Goal: Transaction & Acquisition: Purchase product/service

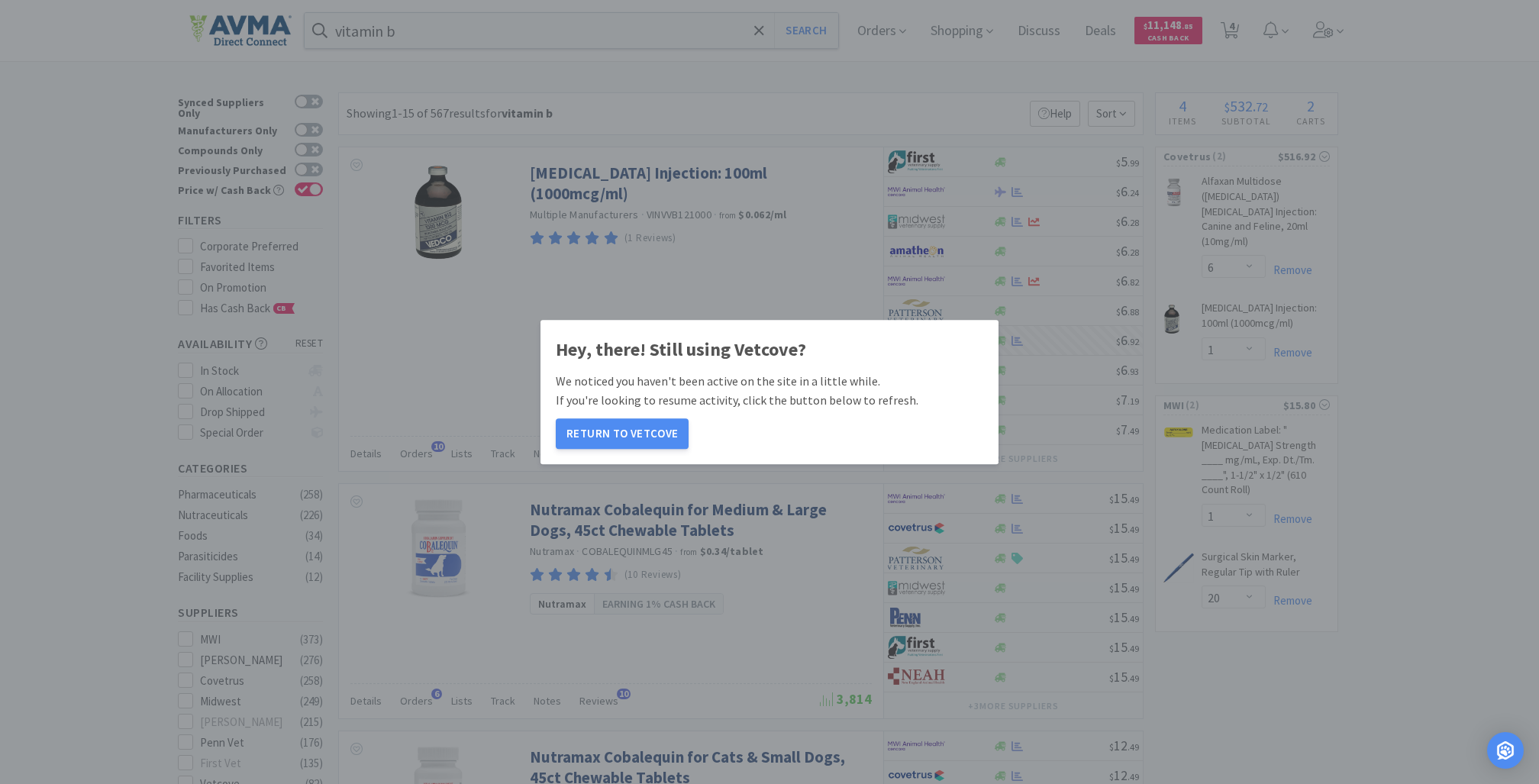
select select "6"
select select "1"
select select "20"
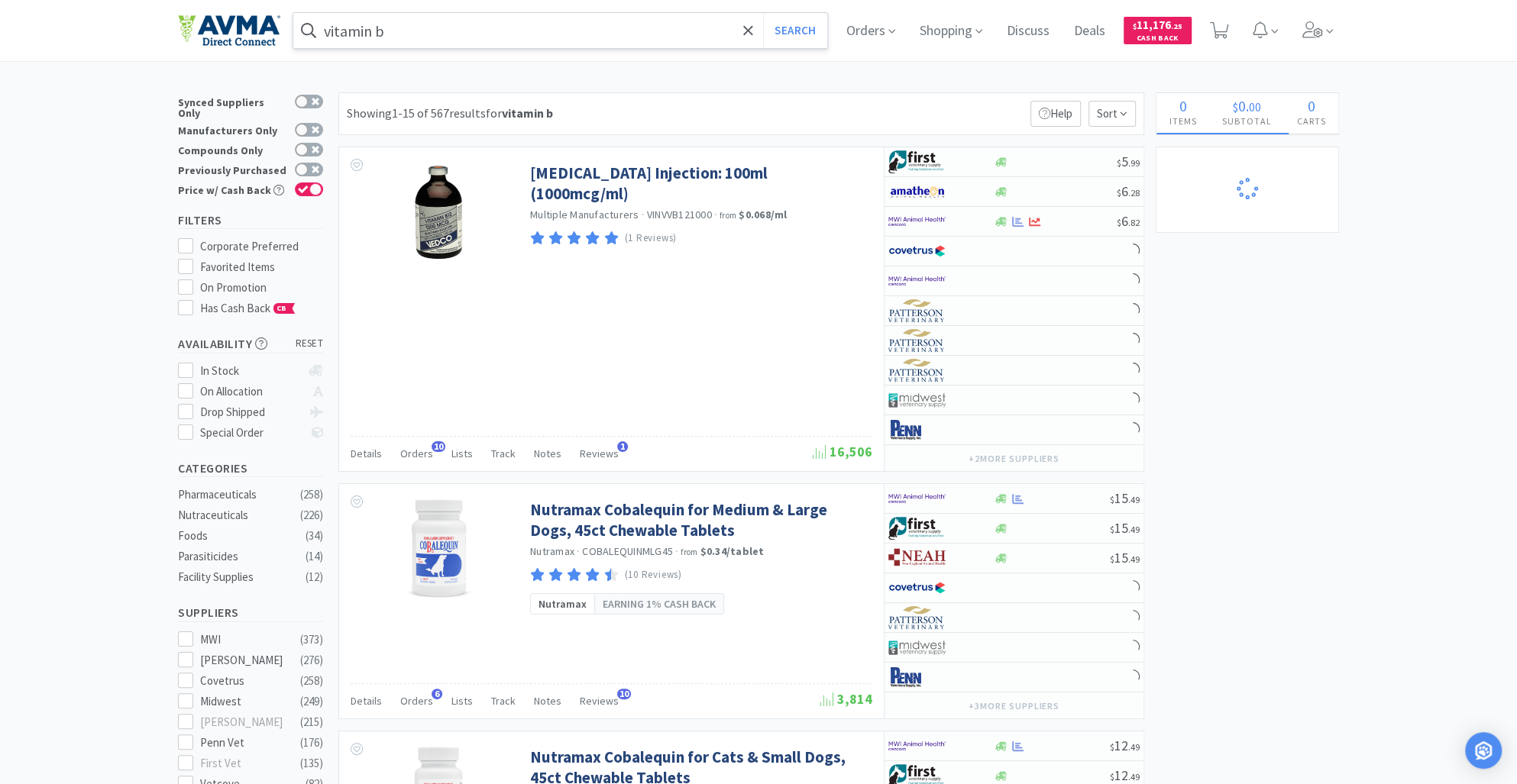
click at [424, 33] on input "vitamin b" at bounding box center [560, 31] width 534 height 35
select select "1"
select select "20"
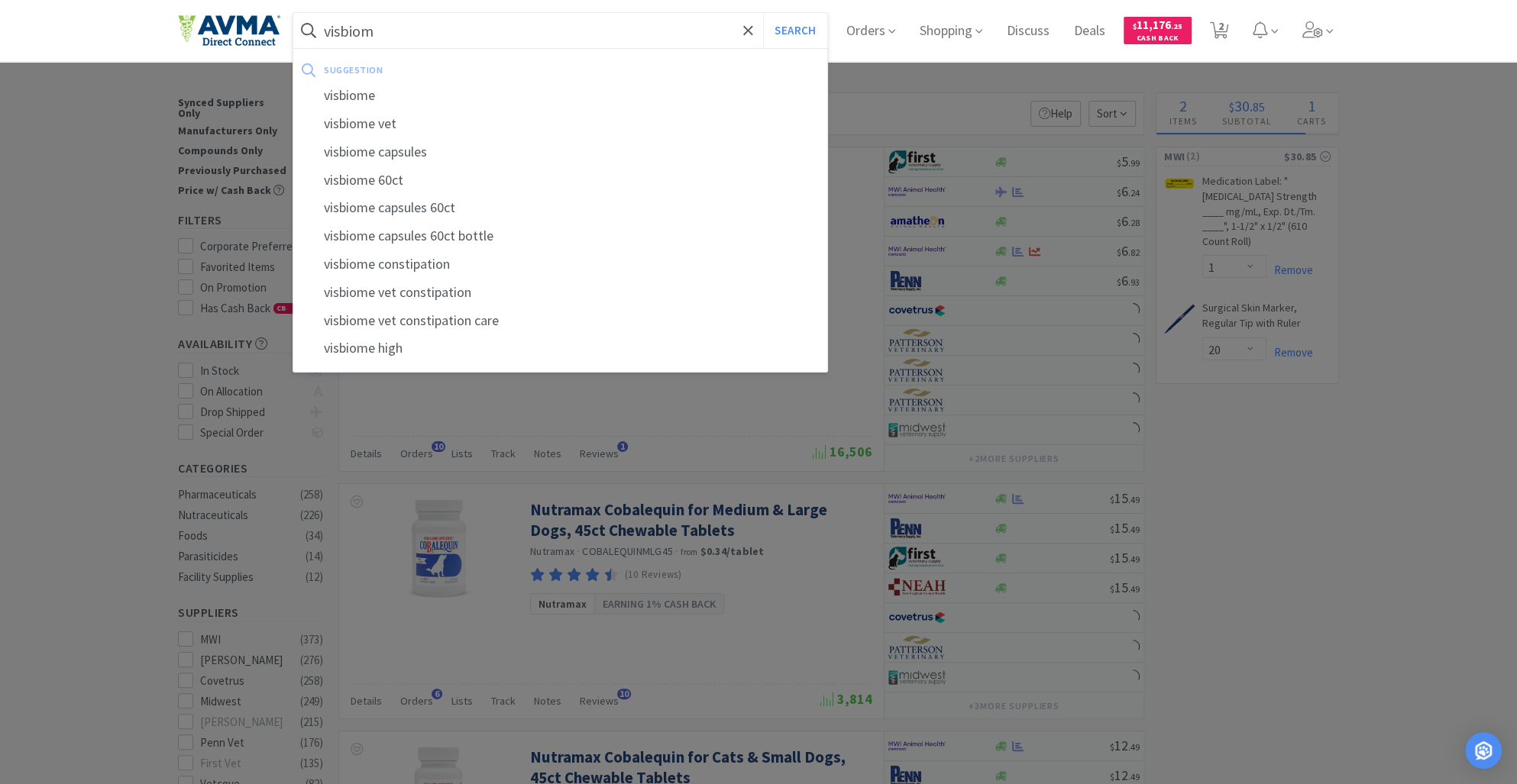
type input "visbiome"
select select "6"
select select "1"
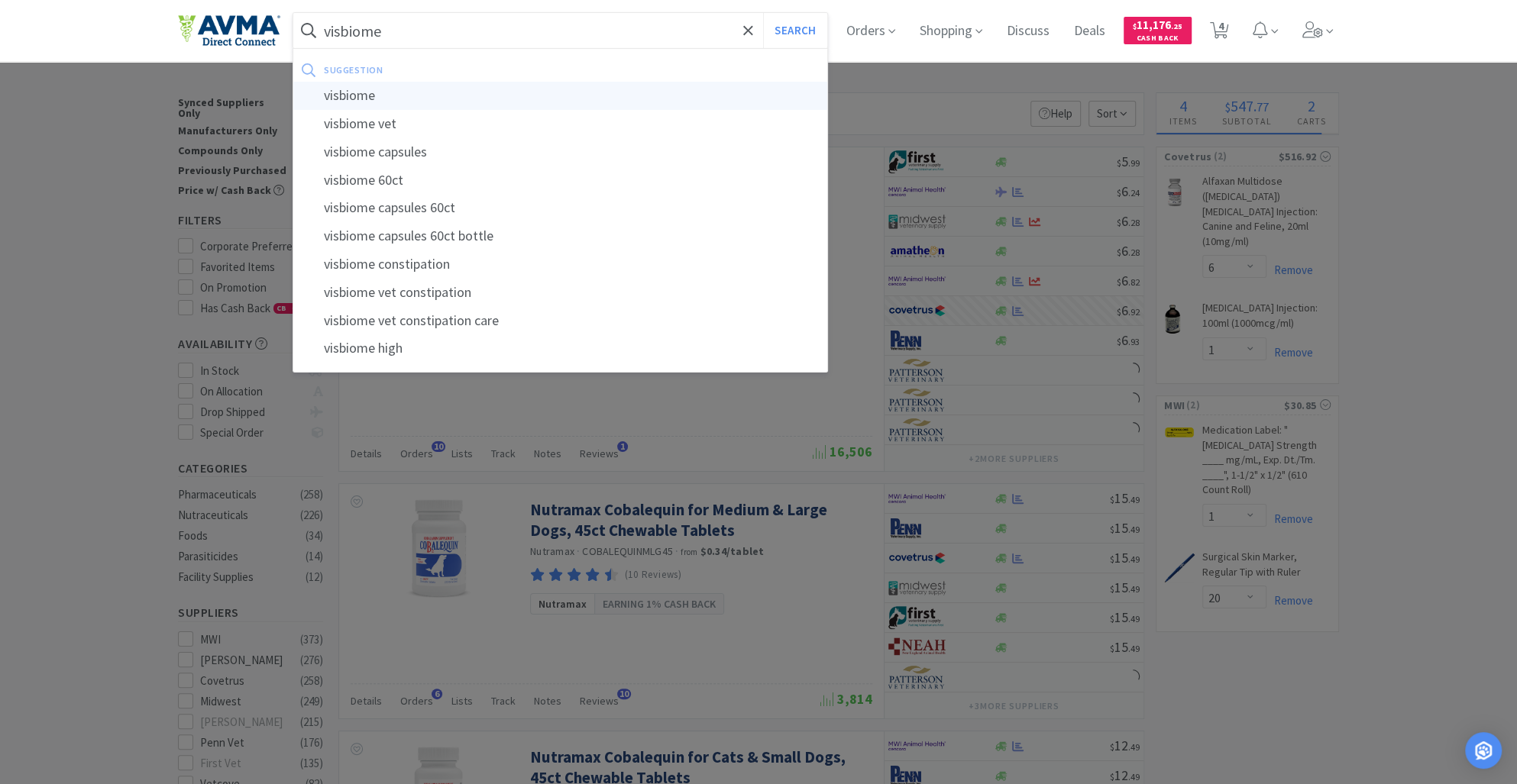
type input "visbiome"
click at [401, 98] on div "visbiome" at bounding box center [560, 96] width 534 height 28
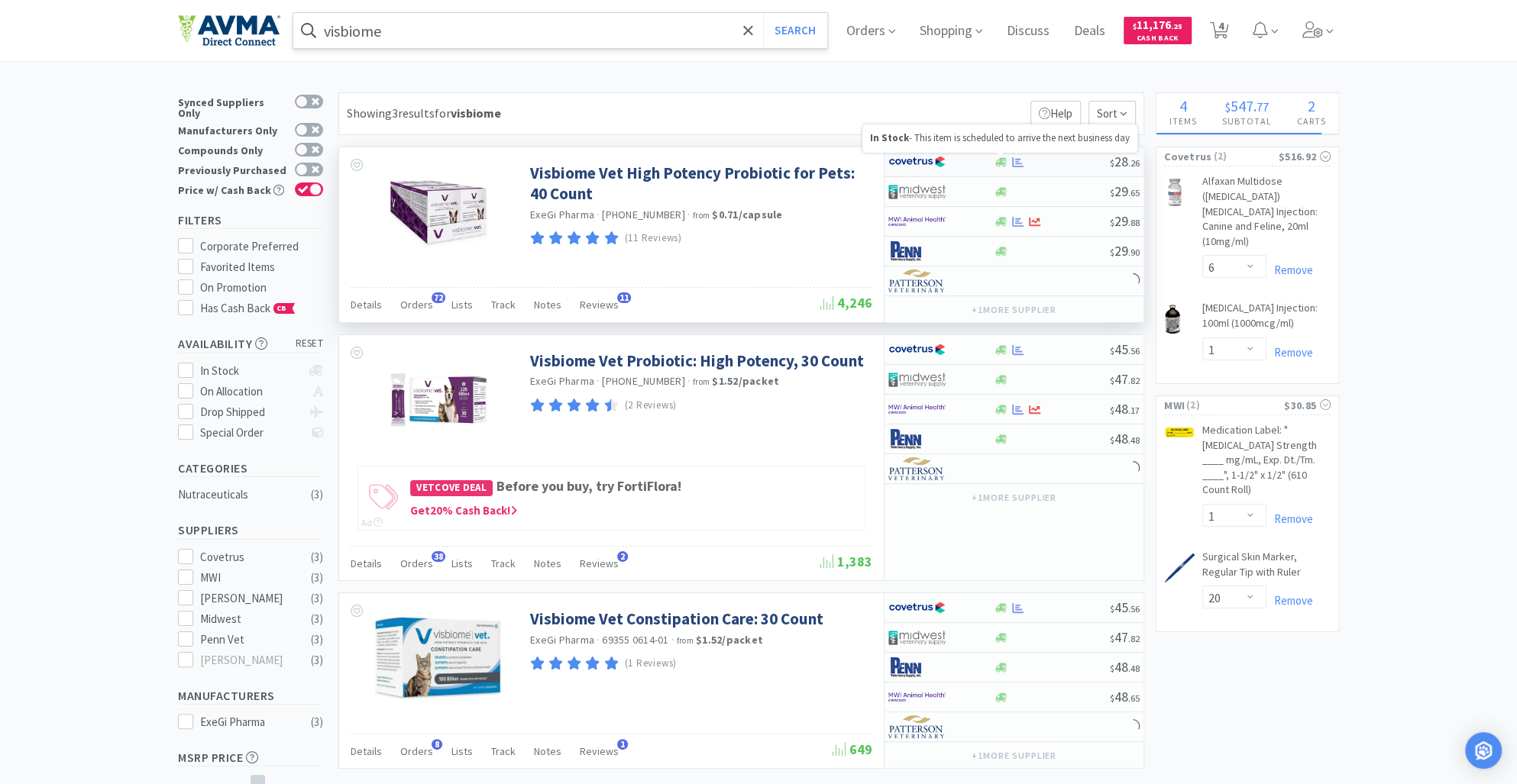
click at [995, 163] on icon at bounding box center [1001, 162] width 12 height 9
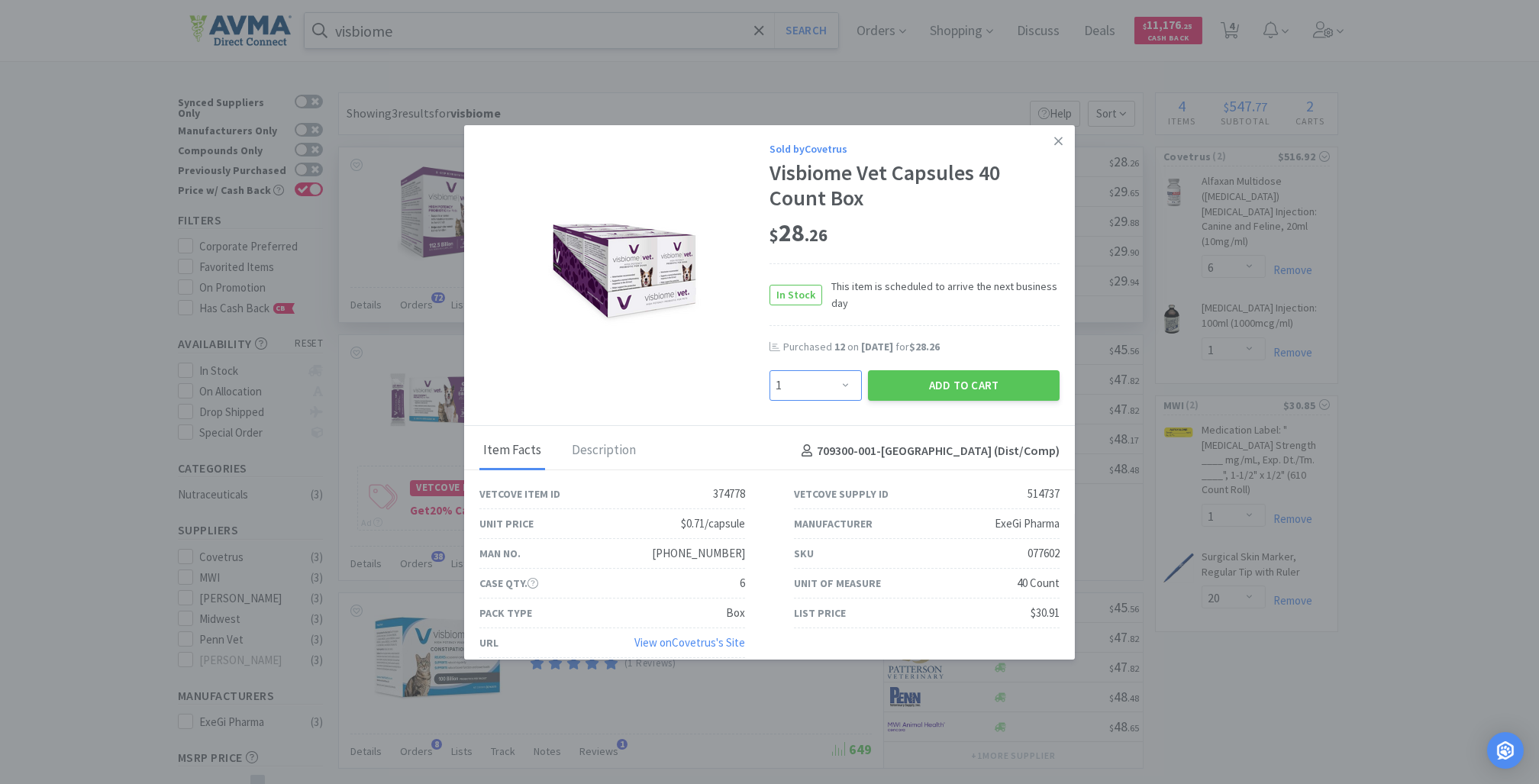
click at [832, 387] on select "Enter Quantity 1 2 3 4 5 6 7 8 9 10 11 12 13 14 15 16 17 18 19 20 Enter Quantity" at bounding box center [816, 385] width 93 height 31
select select "18"
click at [770, 370] on select "Enter Quantity 1 2 3 4 5 6 7 8 9 10 11 12 13 14 15 16 17 18 19 20 Enter Quantity" at bounding box center [816, 385] width 93 height 31
click at [905, 384] on button "Add to Cart" at bounding box center [964, 385] width 192 height 31
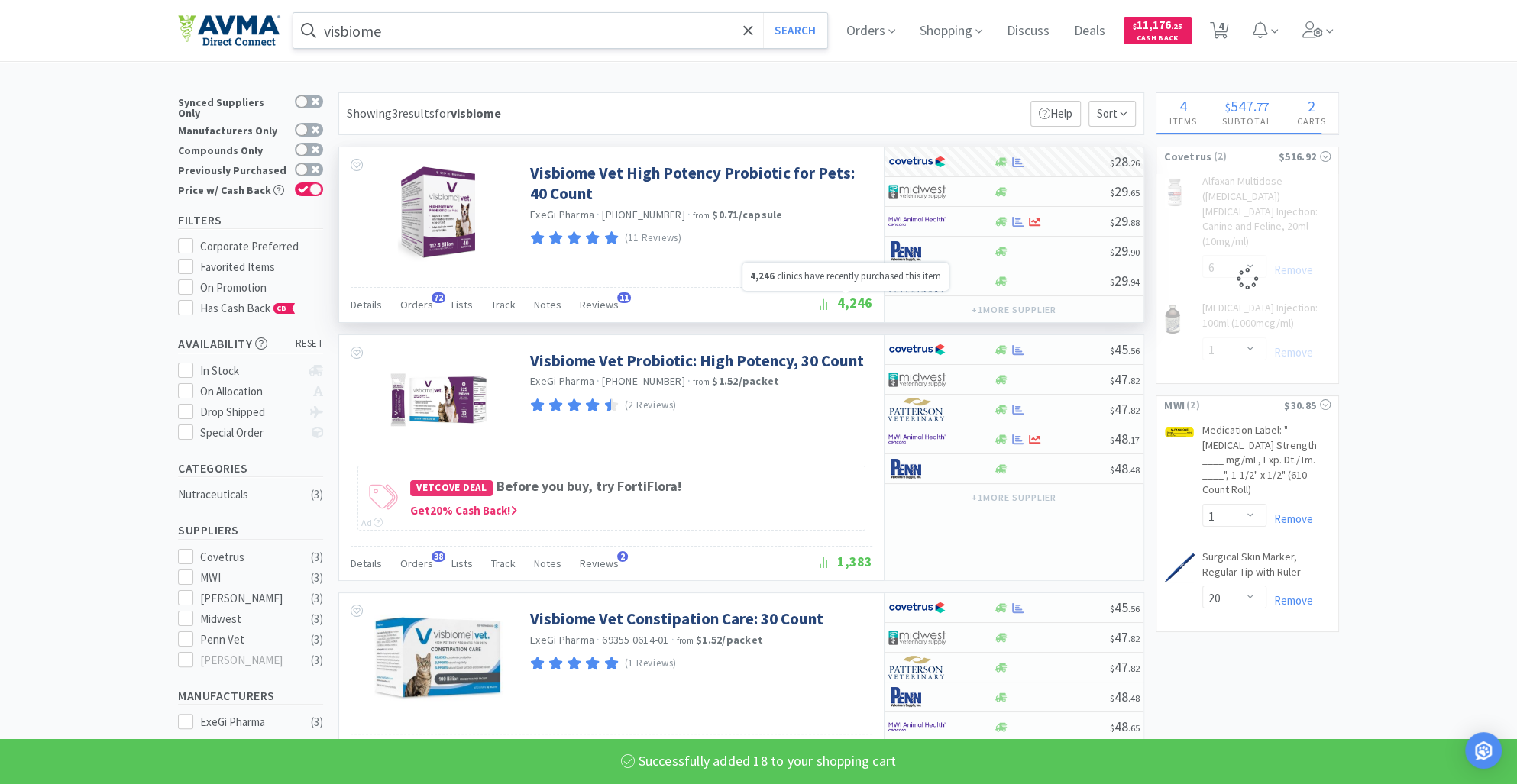
select select "18"
select select "1"
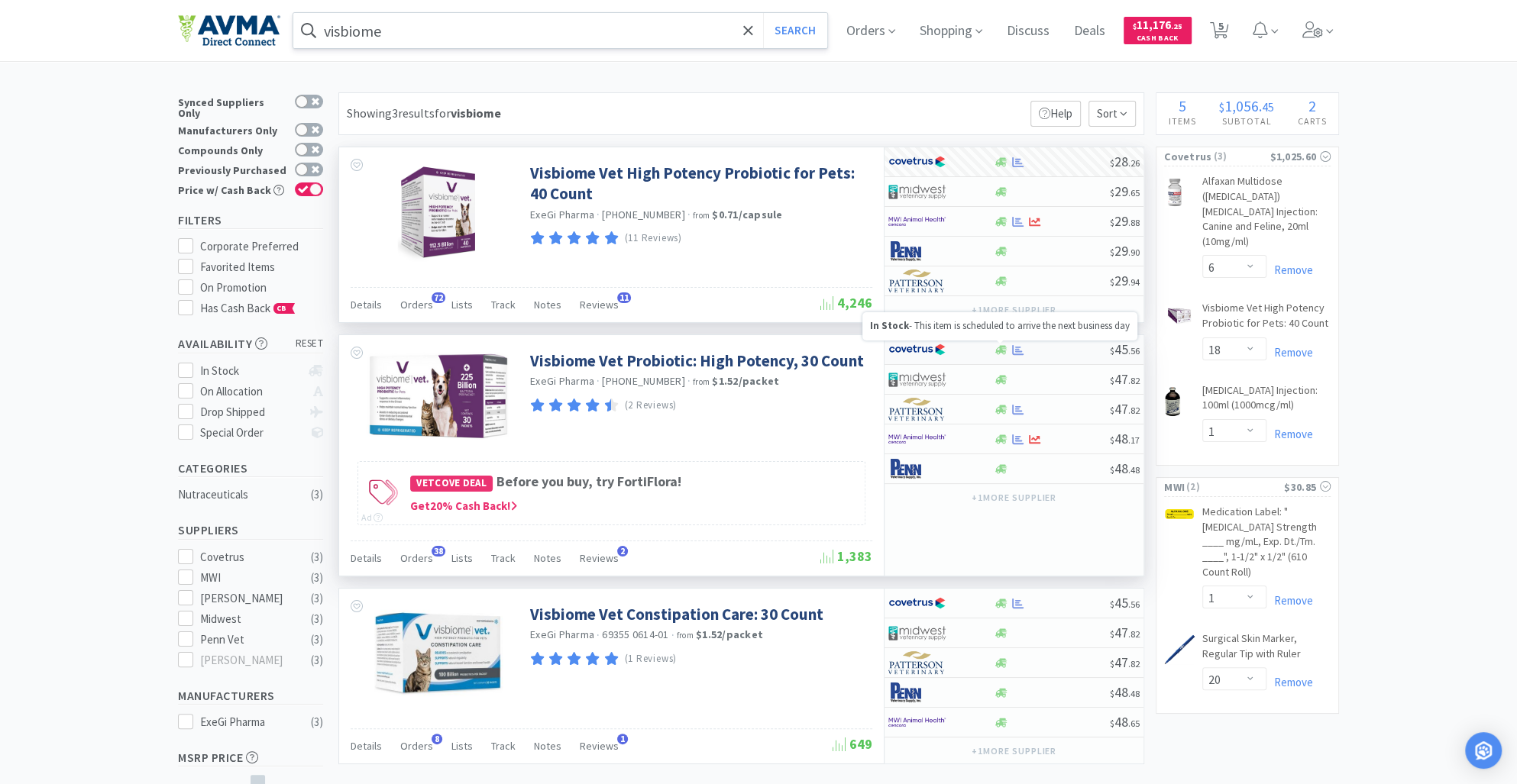
click at [1003, 349] on icon at bounding box center [1001, 349] width 12 height 9
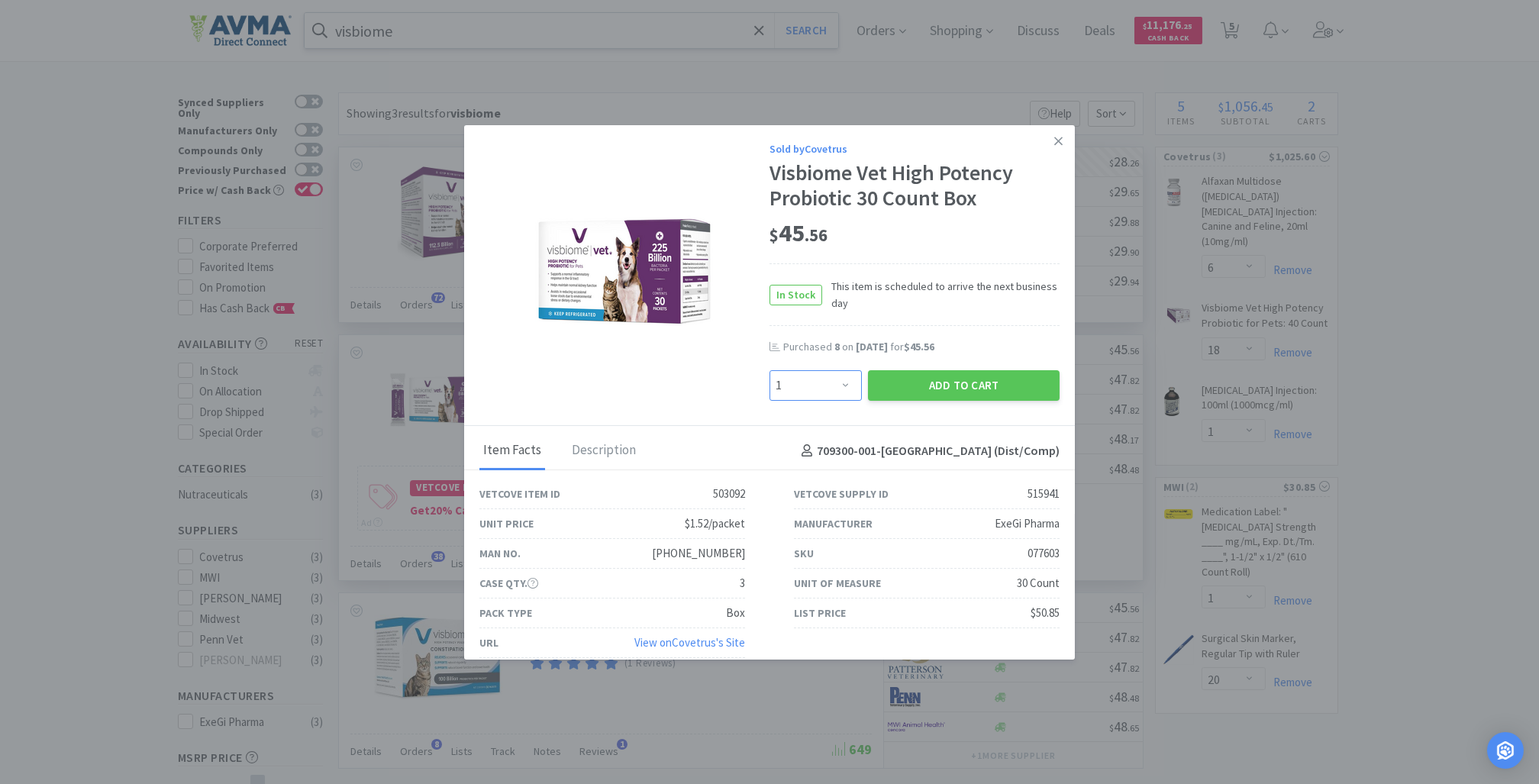
click at [834, 389] on select "Enter Quantity 1 2 3 4 5 6 7 8 9 10 11 12 13 14 15 16 17 18 19 20 Enter Quantity" at bounding box center [816, 385] width 93 height 31
select select "6"
click at [770, 370] on select "Enter Quantity 1 2 3 4 5 6 7 8 9 10 11 12 13 14 15 16 17 18 19 20 Enter Quantity" at bounding box center [816, 385] width 93 height 31
click at [972, 397] on button "Add to Cart" at bounding box center [964, 385] width 192 height 31
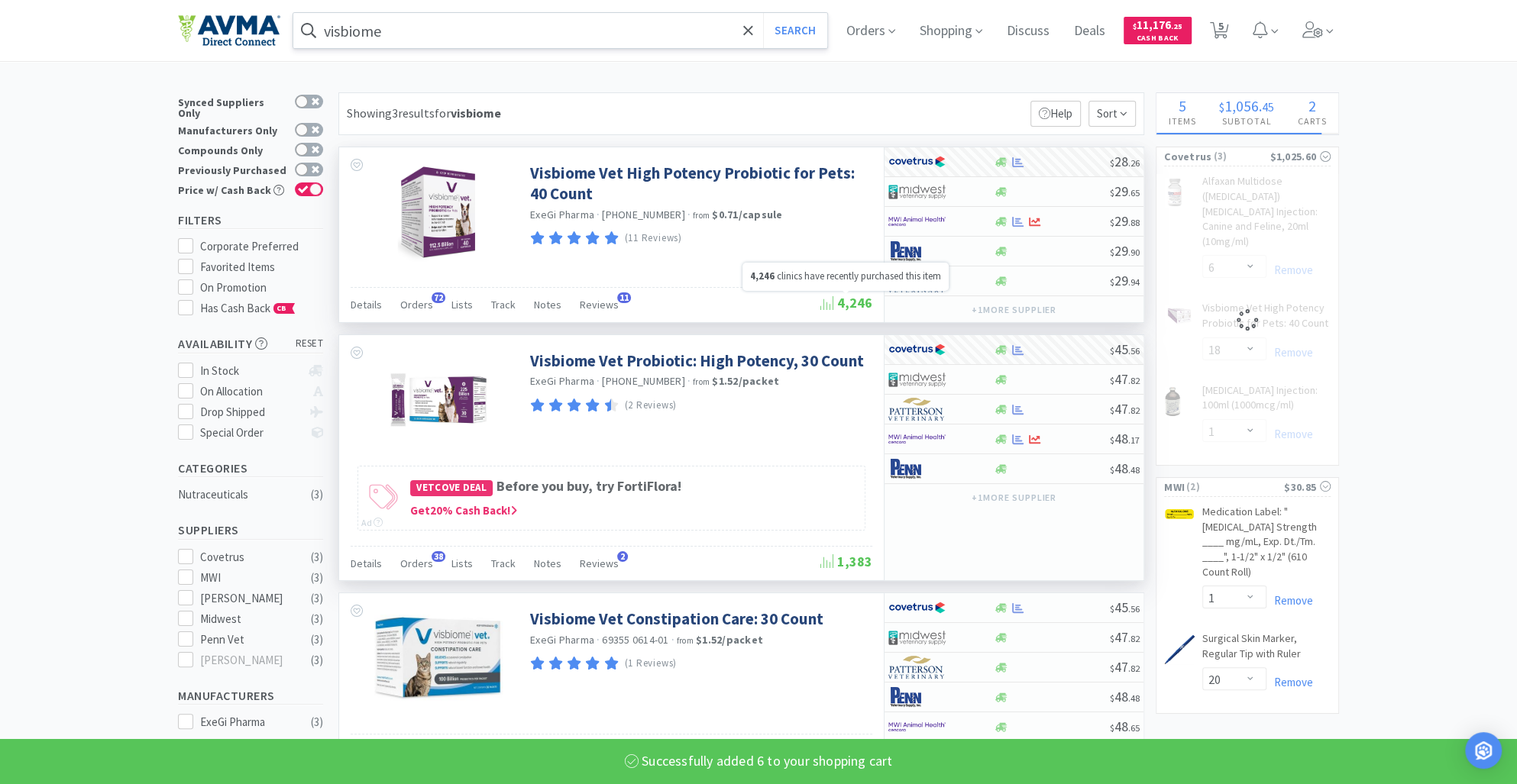
select select "6"
select select "1"
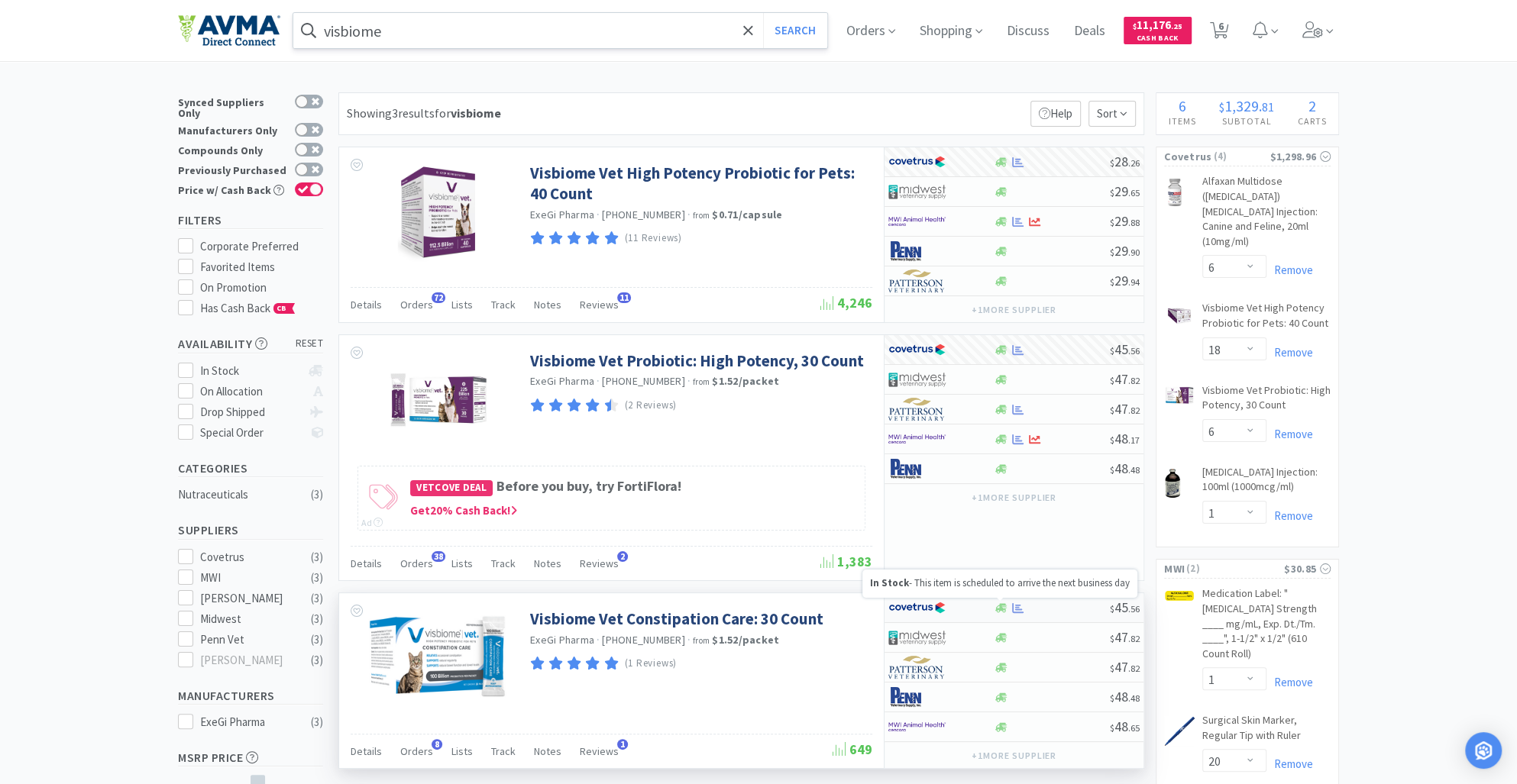
click at [998, 600] on div at bounding box center [1000, 600] width 6 height 3
select select "1"
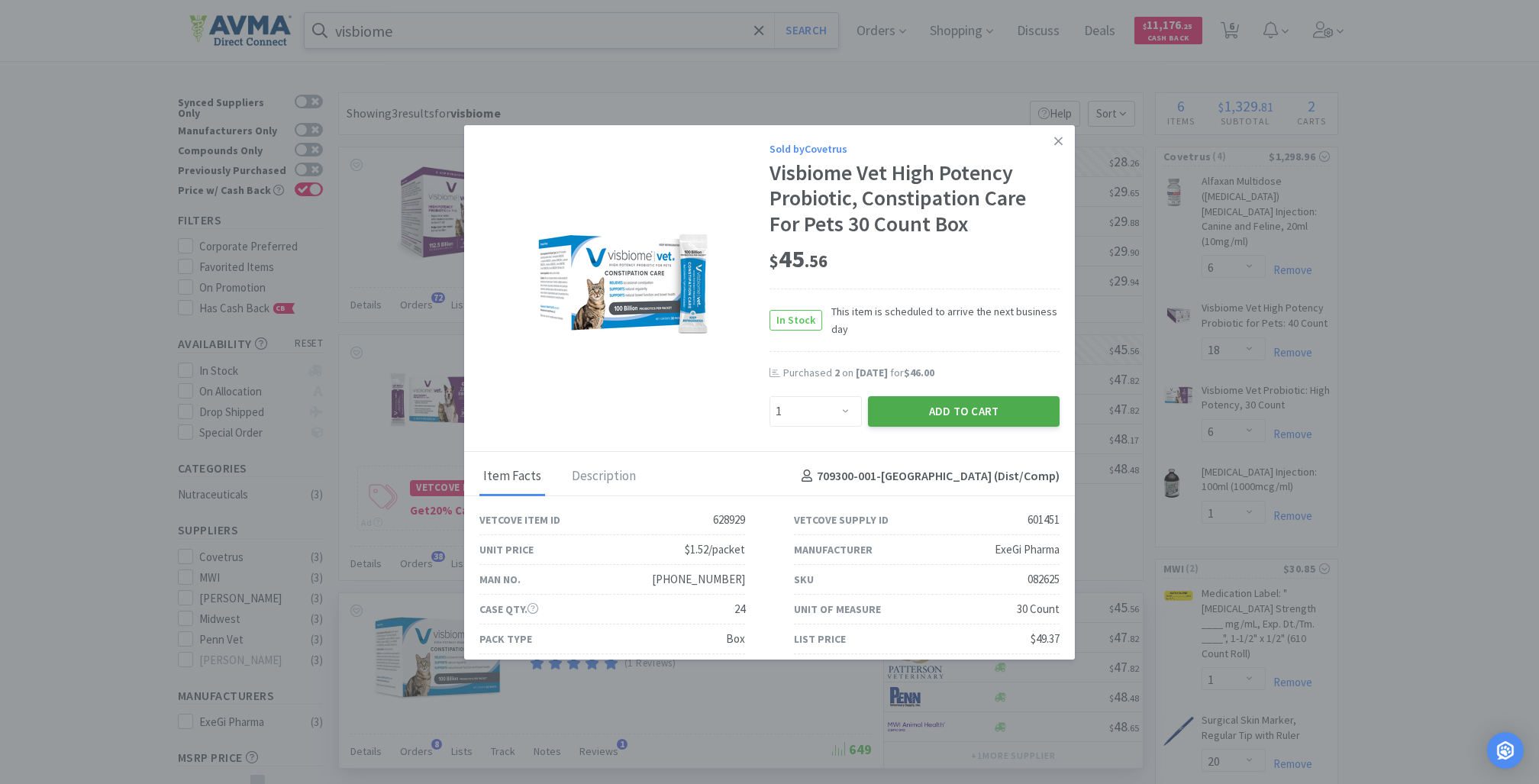
click at [924, 410] on button "Add to Cart" at bounding box center [964, 411] width 192 height 31
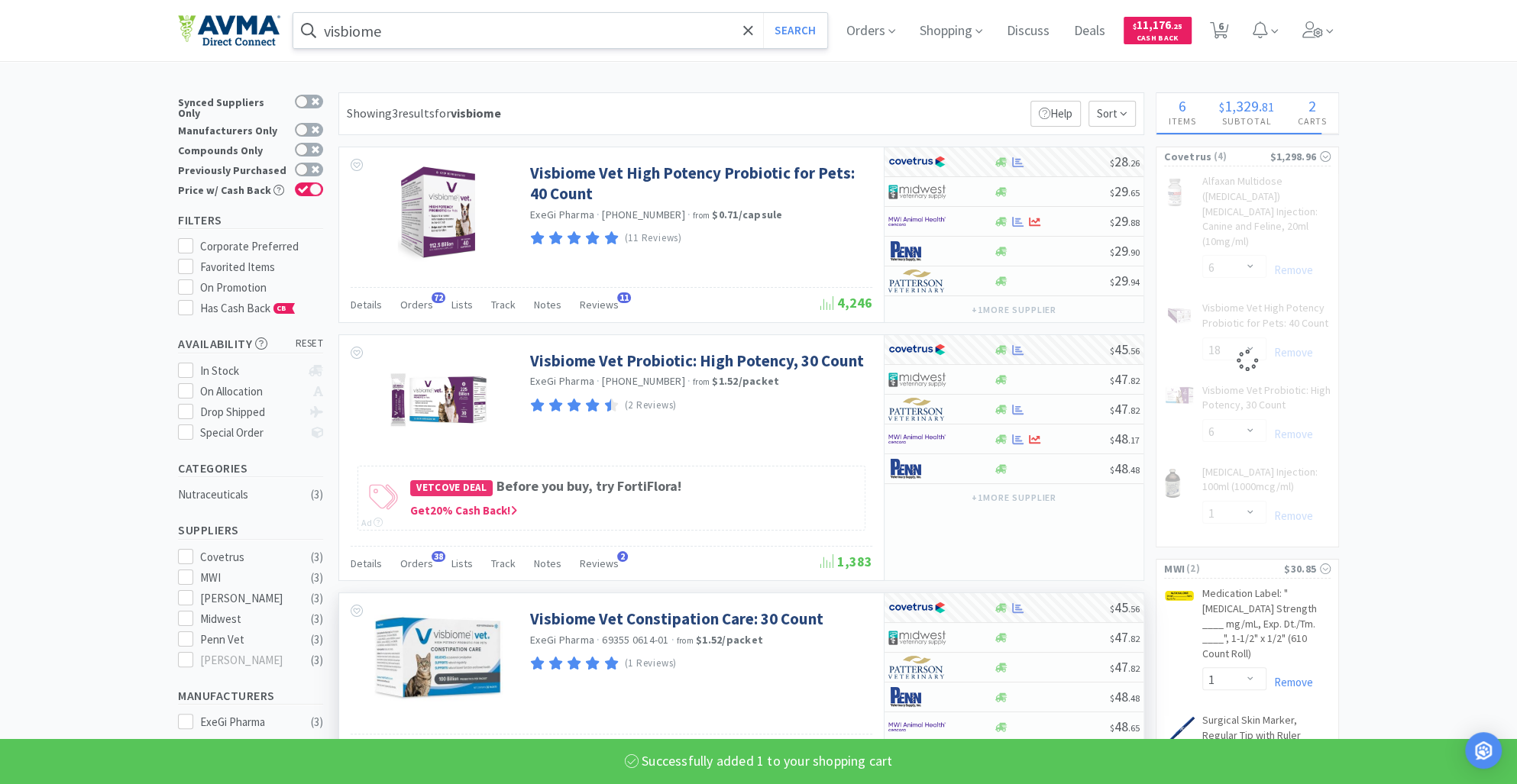
select select "1"
select select "18"
select select "6"
select select "1"
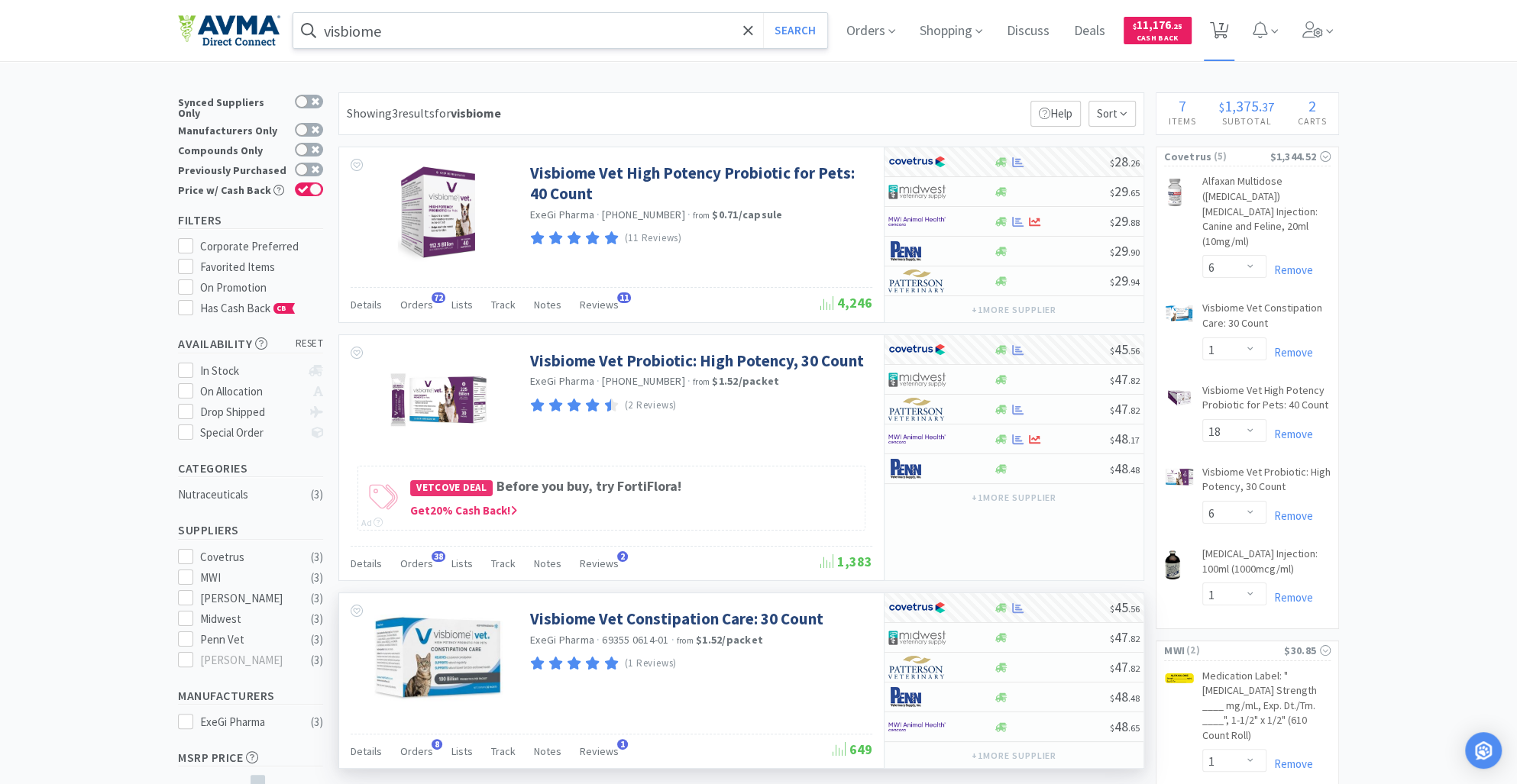
click at [1223, 24] on span "7" at bounding box center [1221, 26] width 5 height 61
select select "6"
select select "1"
select select "18"
select select "6"
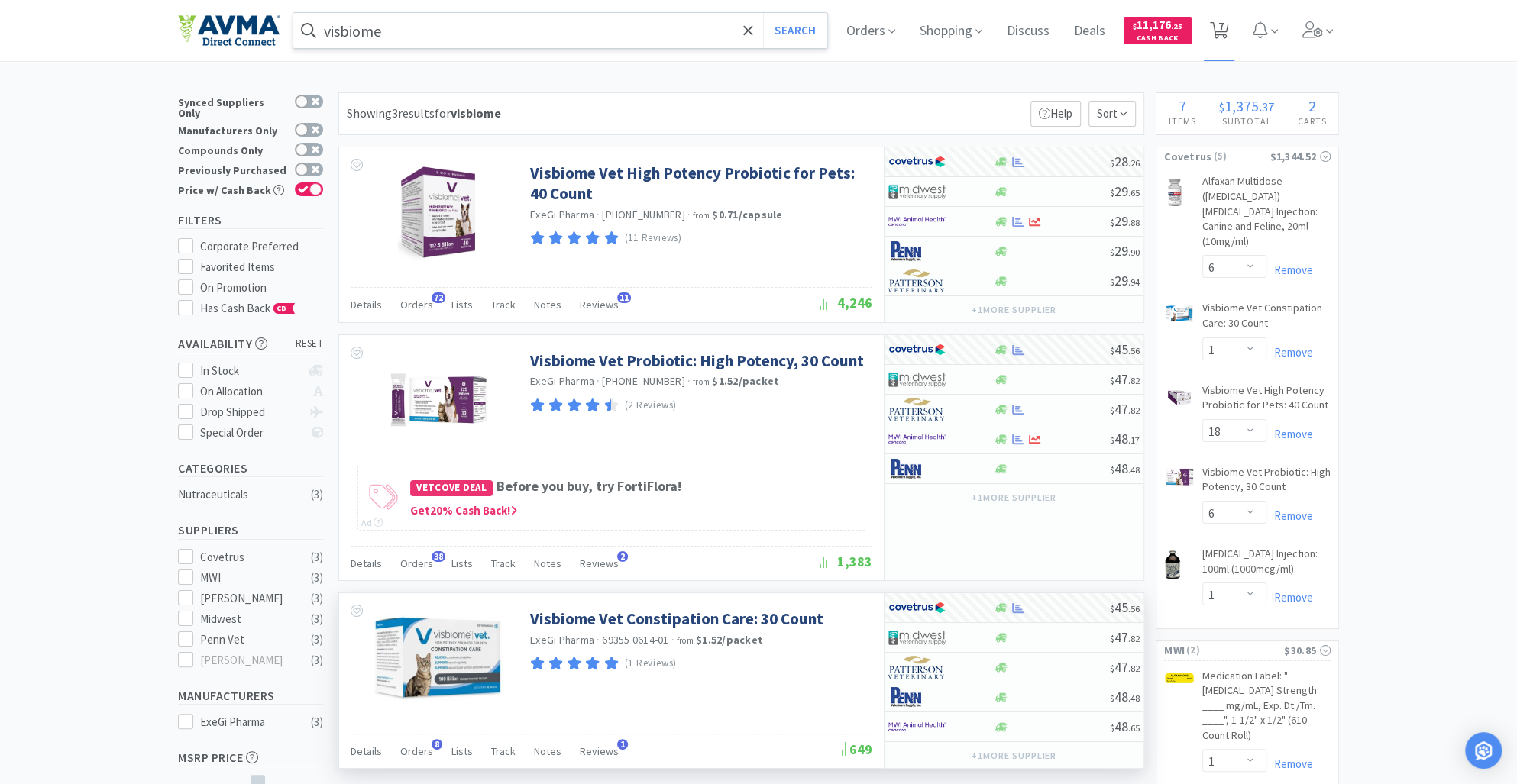
select select "1"
select select "20"
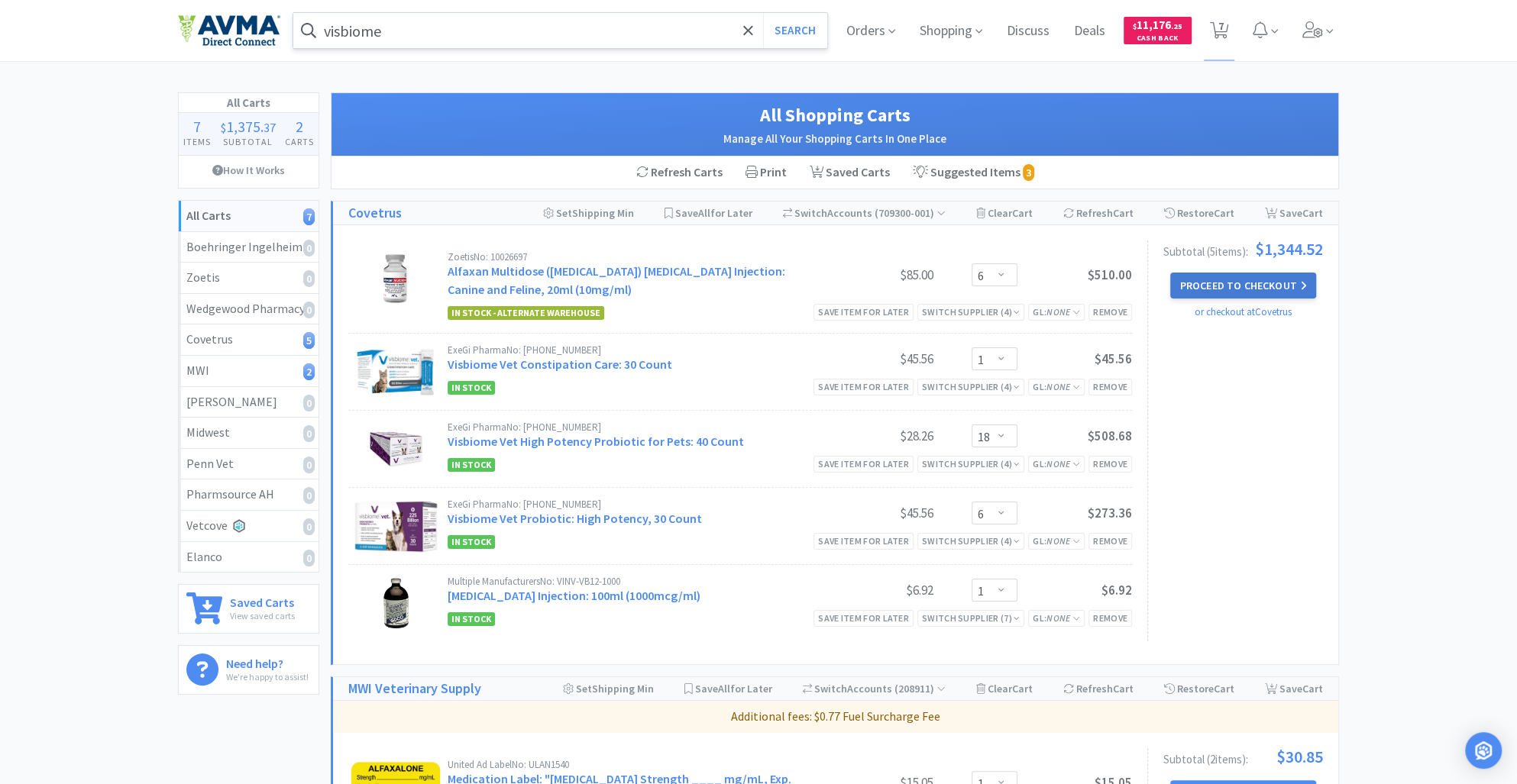
click at [1262, 275] on button "Proceed to Checkout" at bounding box center [1242, 285] width 145 height 26
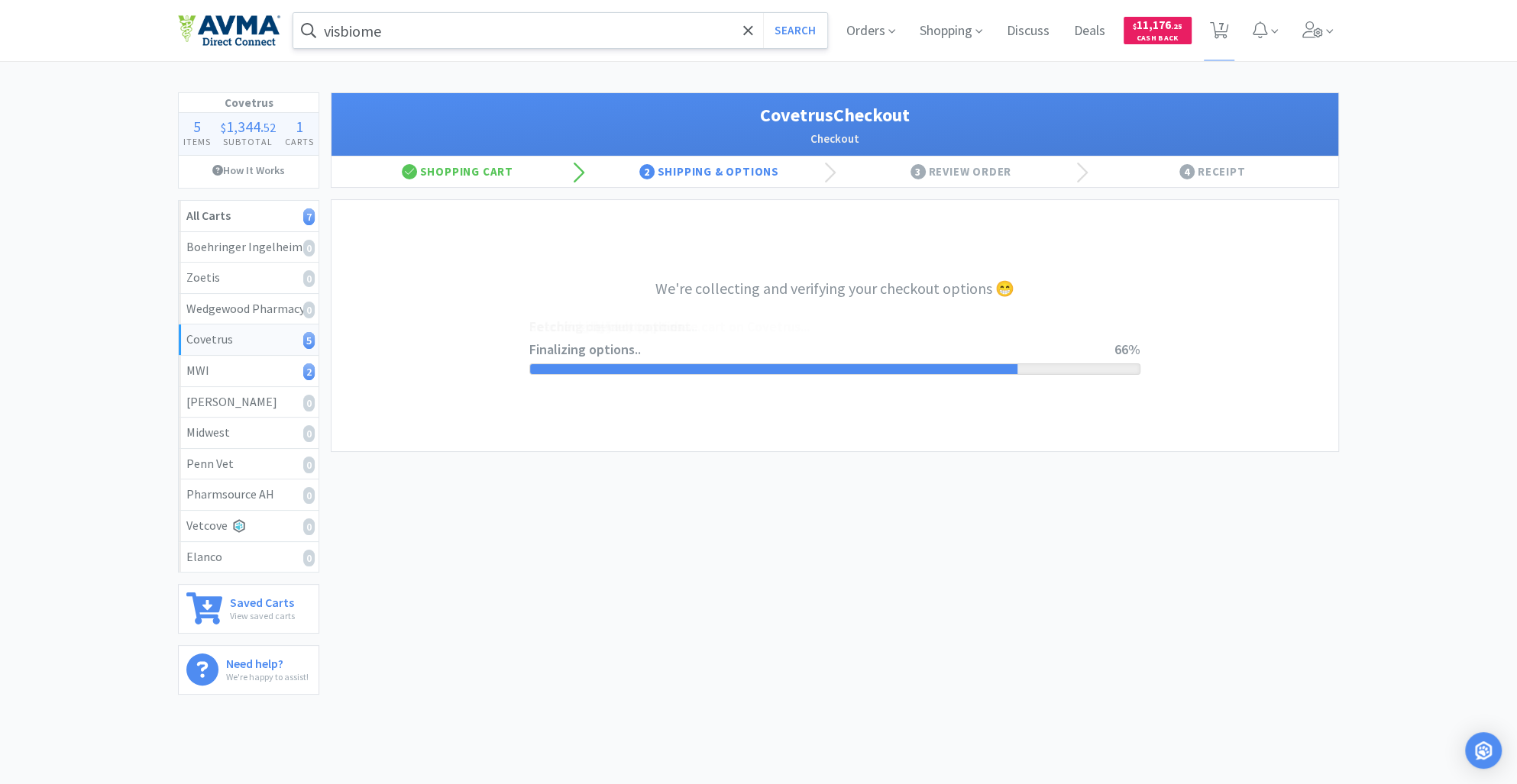
select select "ACCOUNT"
select select "cvt-standard-net"
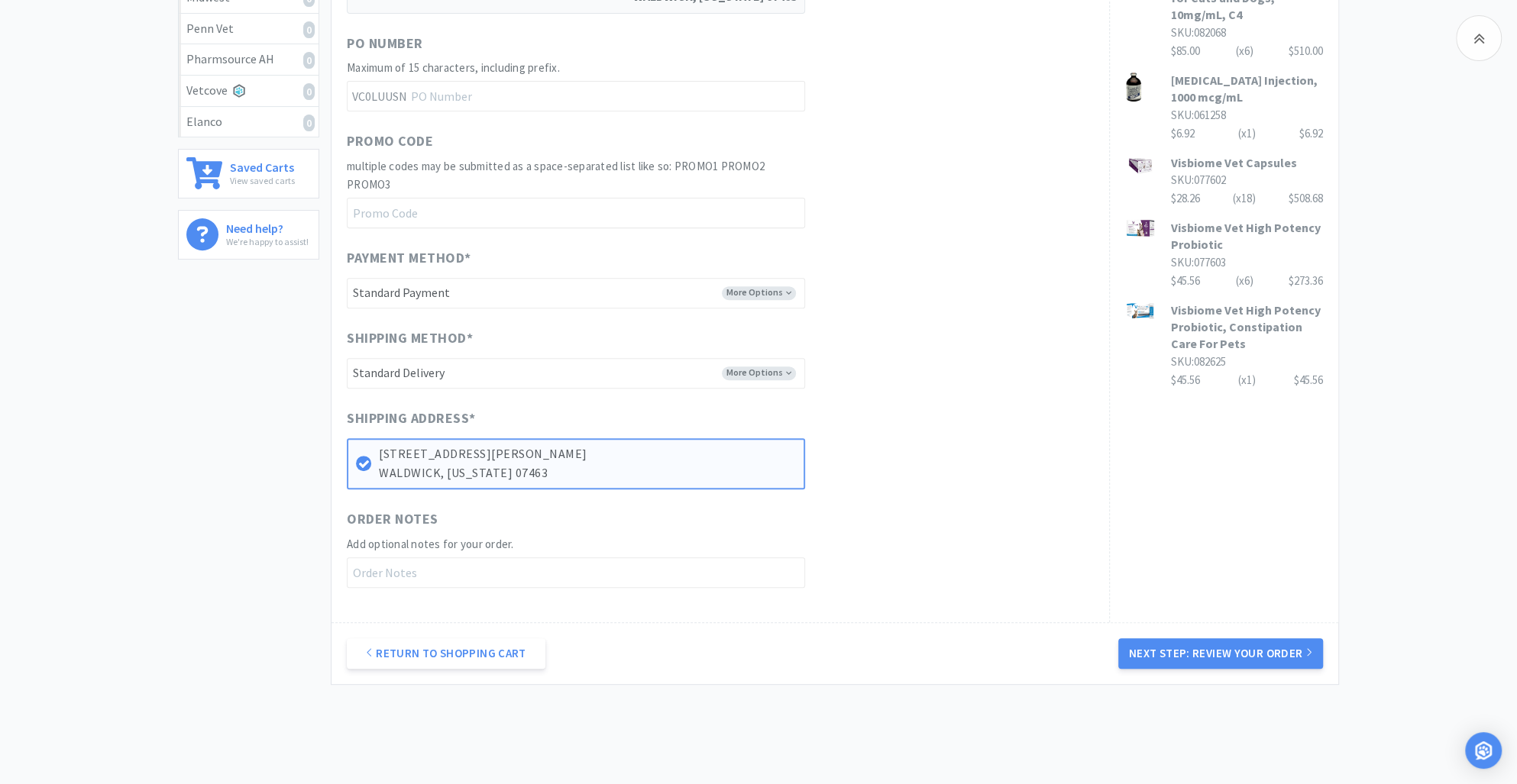
scroll to position [490, 0]
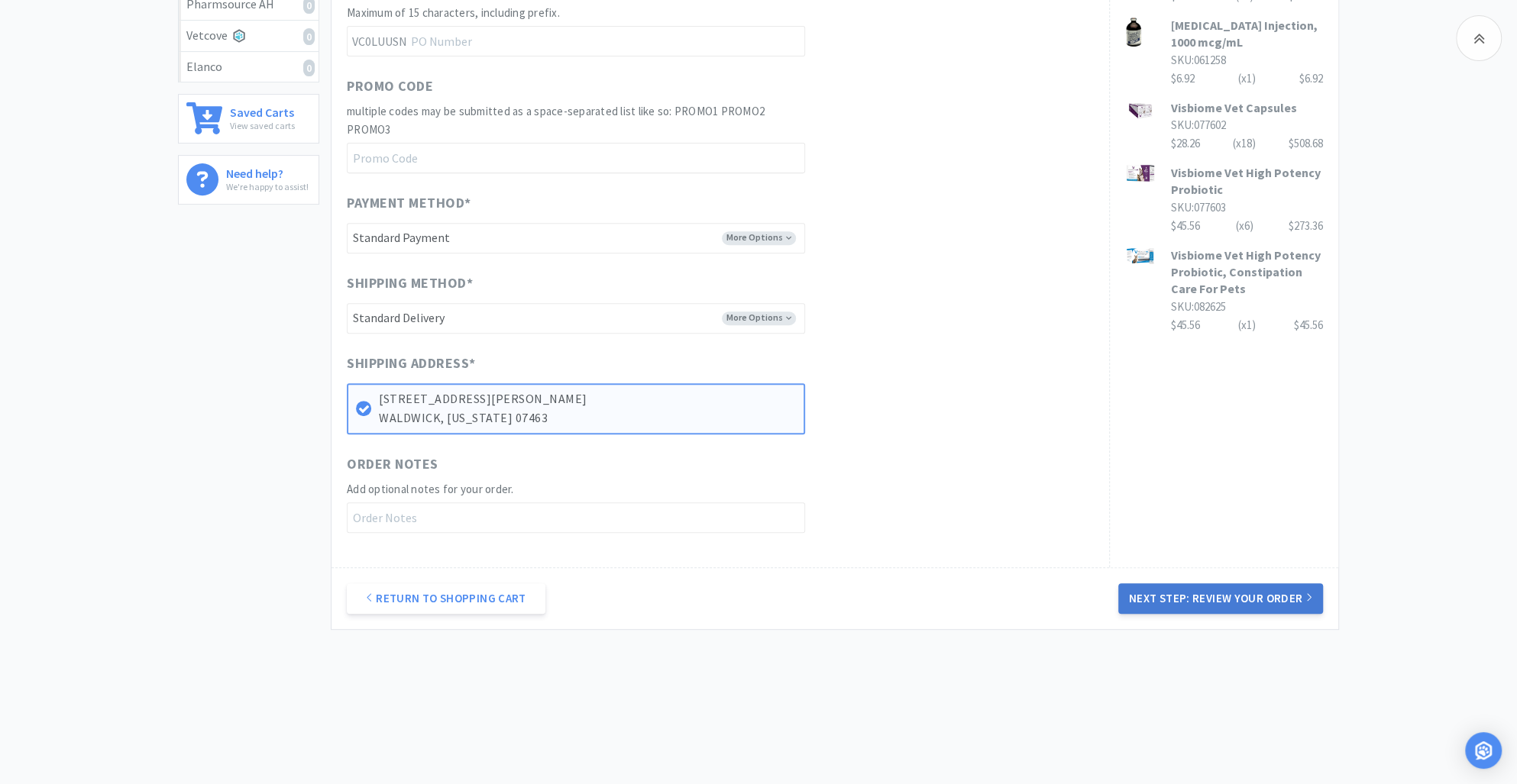
click at [1204, 591] on button "Next Step: Review Your Order" at bounding box center [1220, 598] width 204 height 31
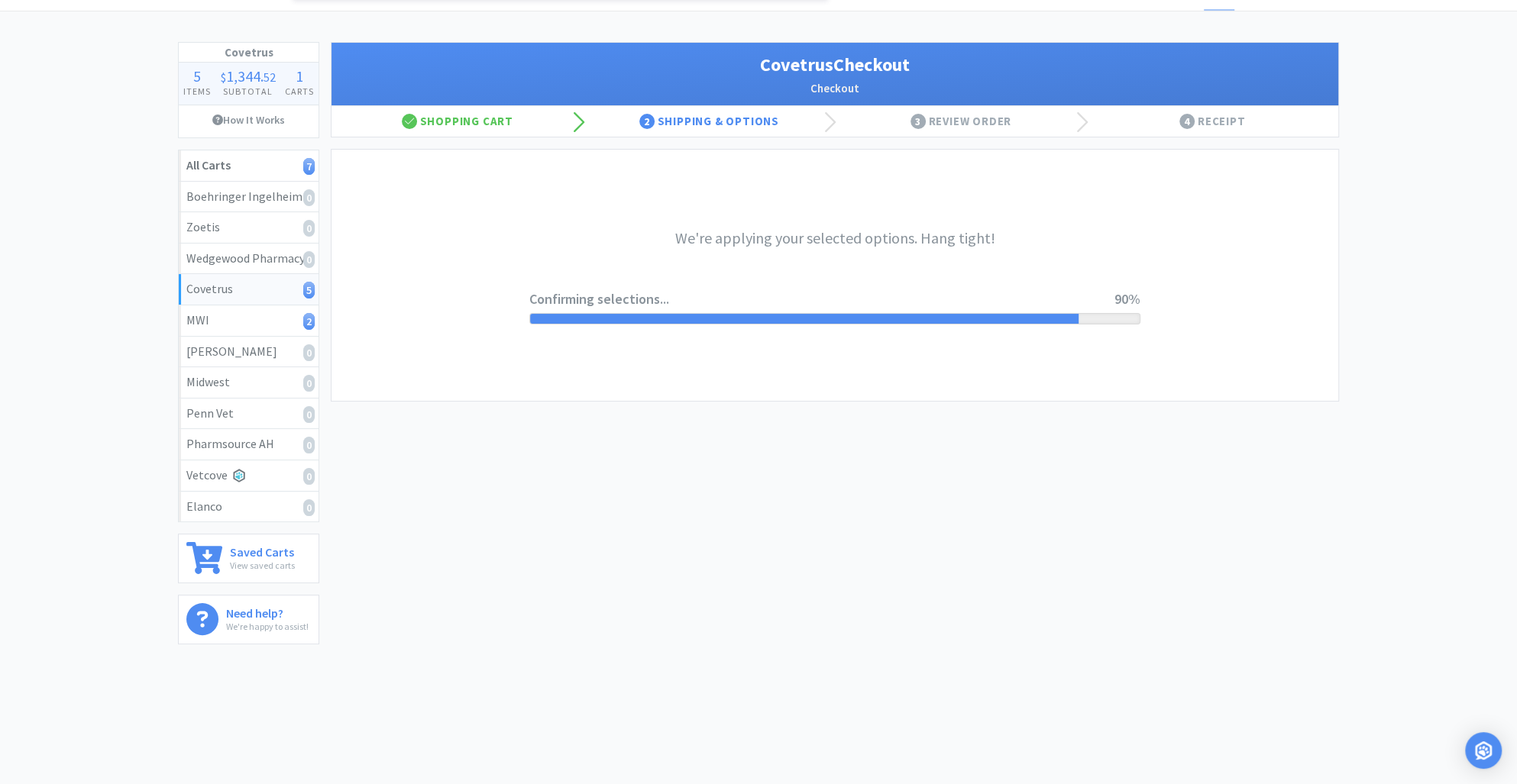
scroll to position [0, 0]
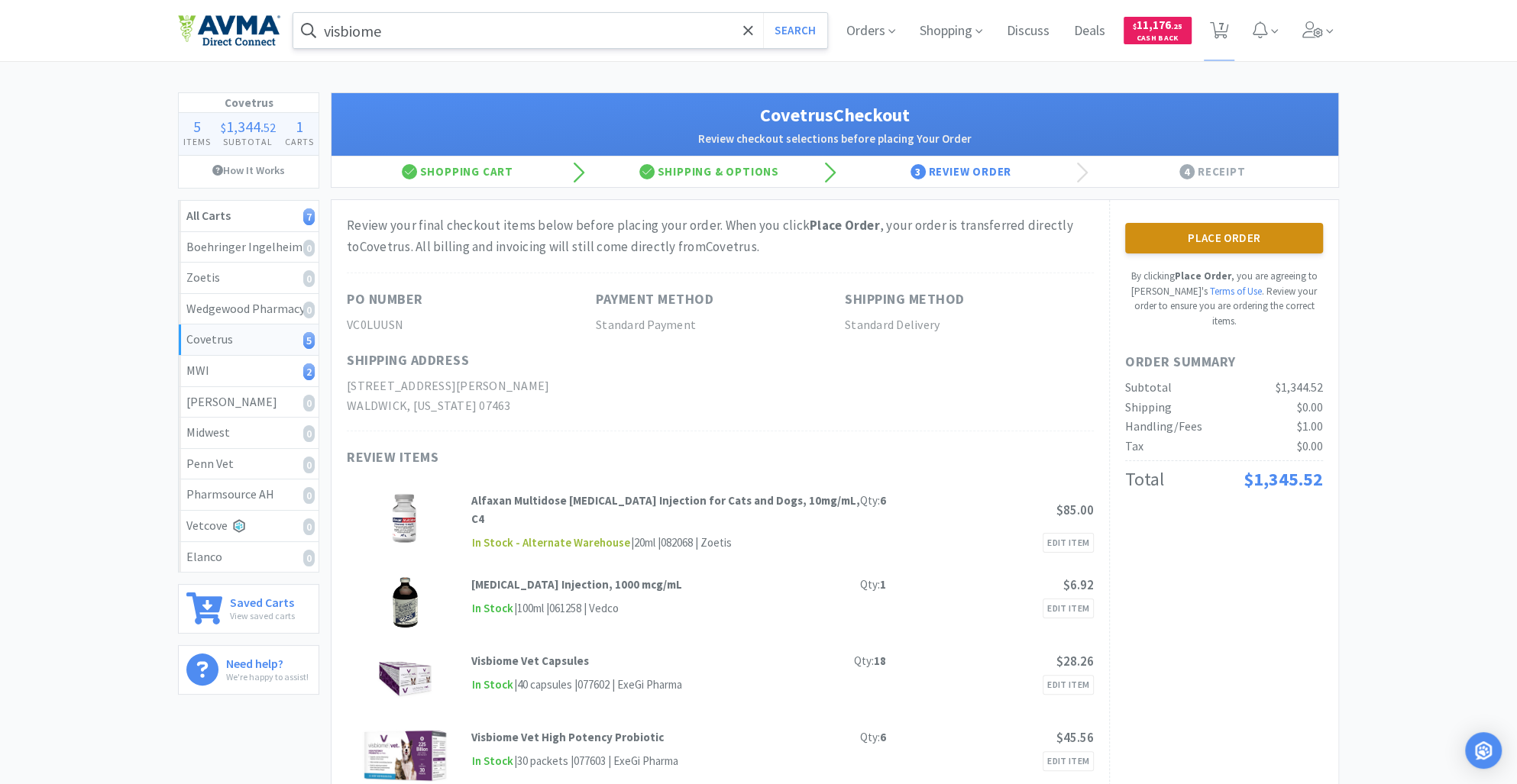
click at [1232, 241] on button "Place Order" at bounding box center [1223, 238] width 198 height 31
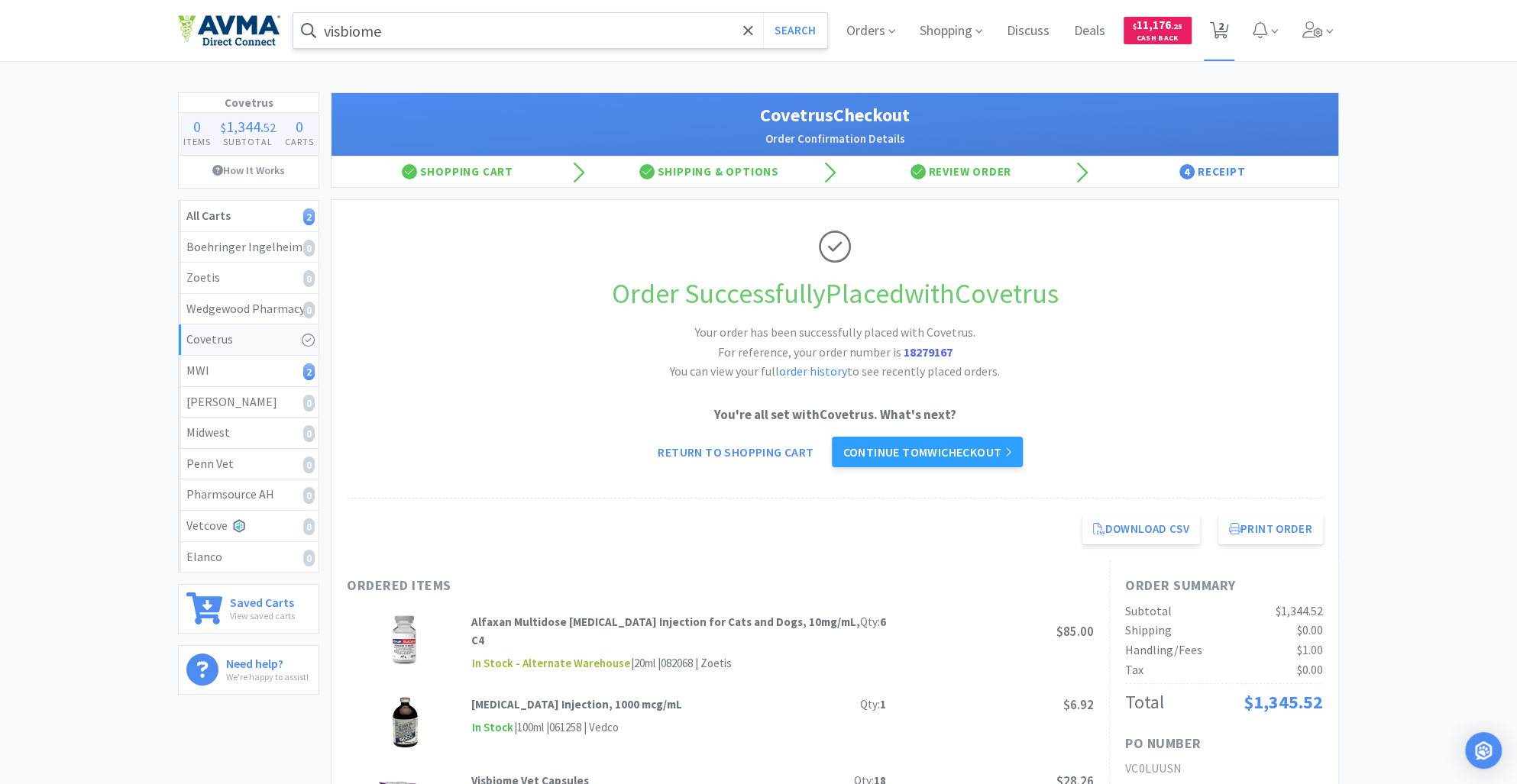
click at [1221, 25] on span "2" at bounding box center [1221, 26] width 5 height 61
select select "1"
select select "20"
